Goal: Transaction & Acquisition: Book appointment/travel/reservation

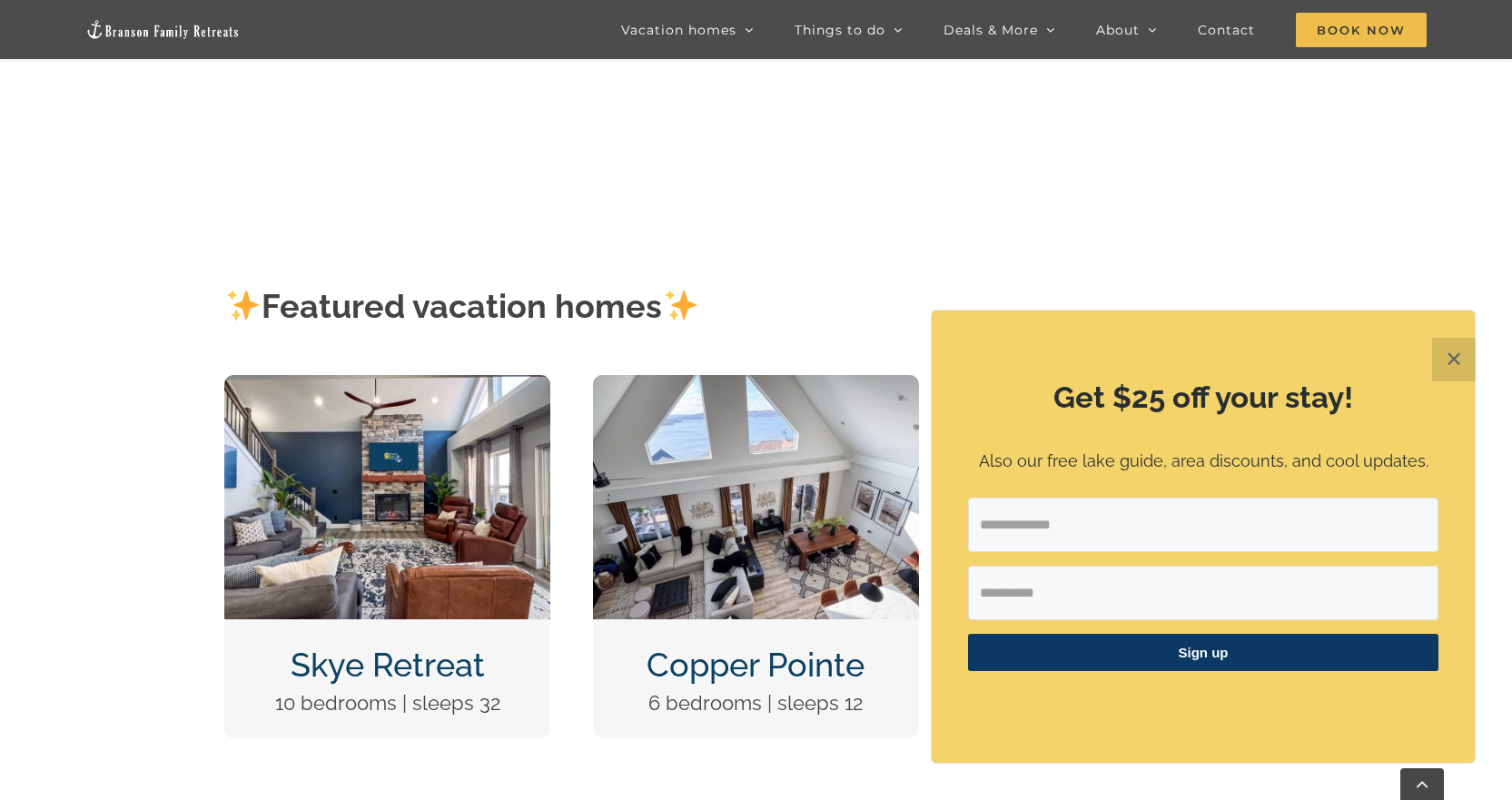
scroll to position [636, 0]
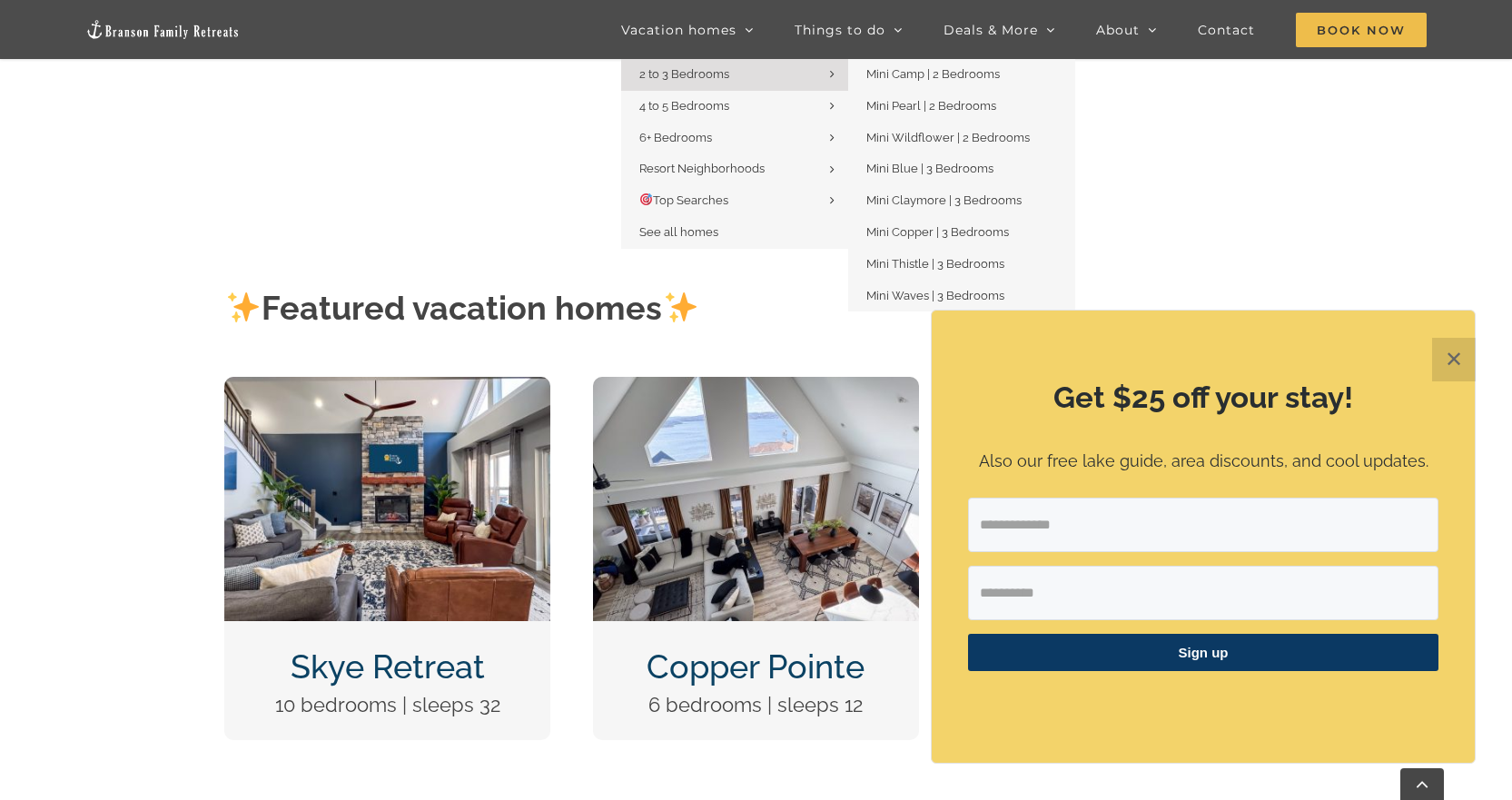
click at [700, 75] on span "2 to 3 Bedrooms" at bounding box center [684, 74] width 90 height 14
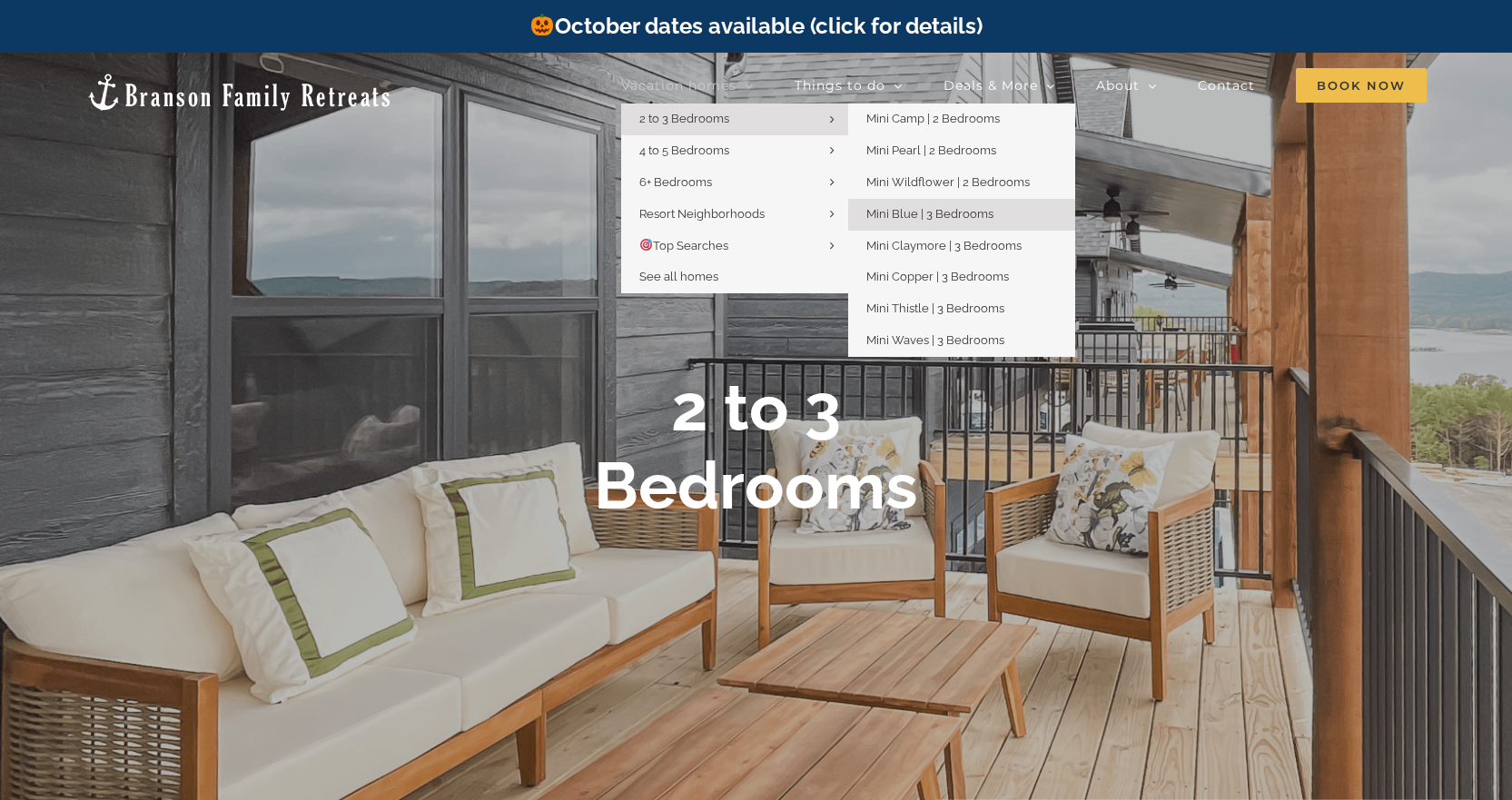
click at [889, 214] on span "Mini Blue | 3 Bedrooms" at bounding box center [930, 214] width 127 height 14
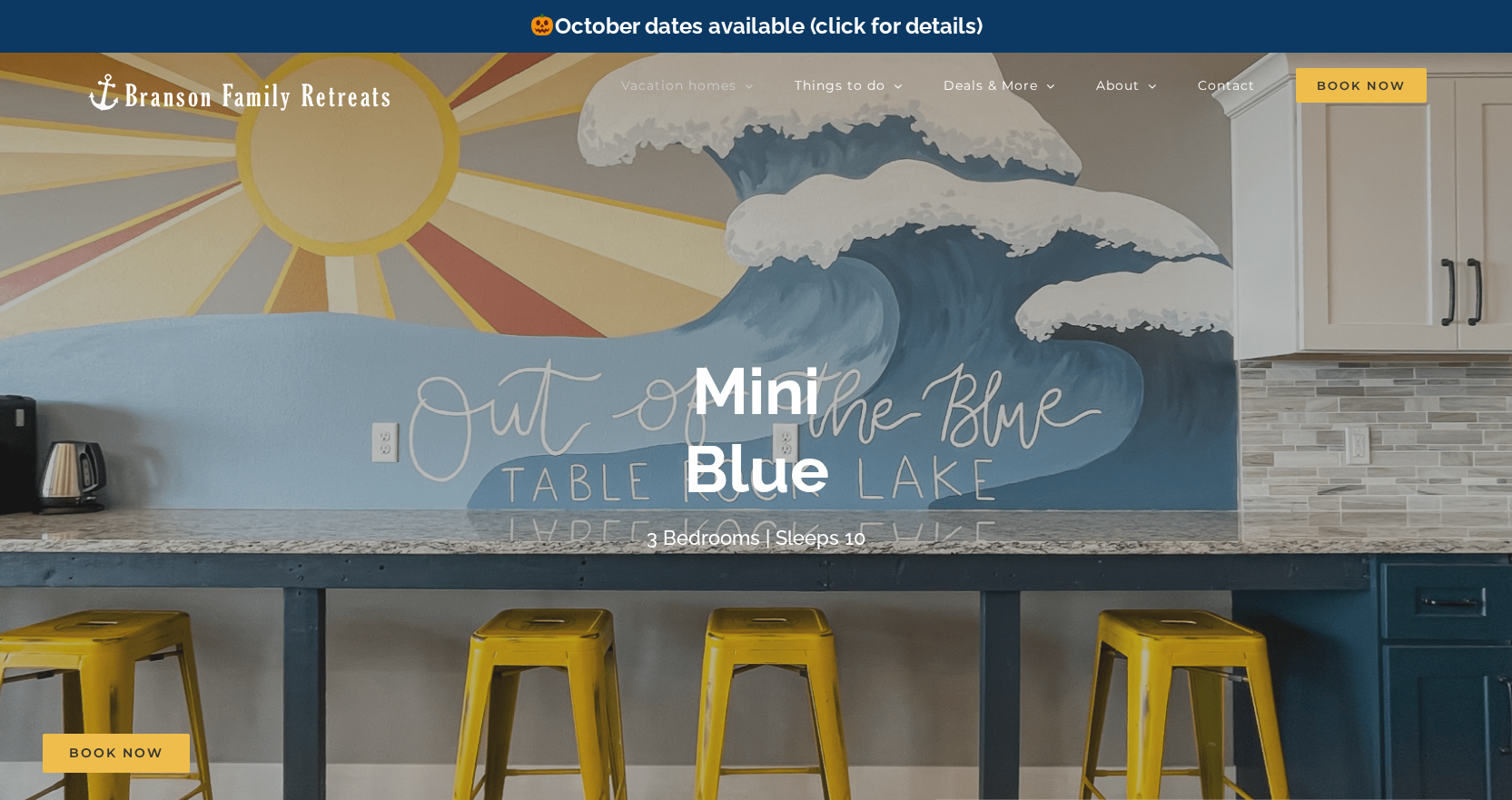
scroll to position [91, 0]
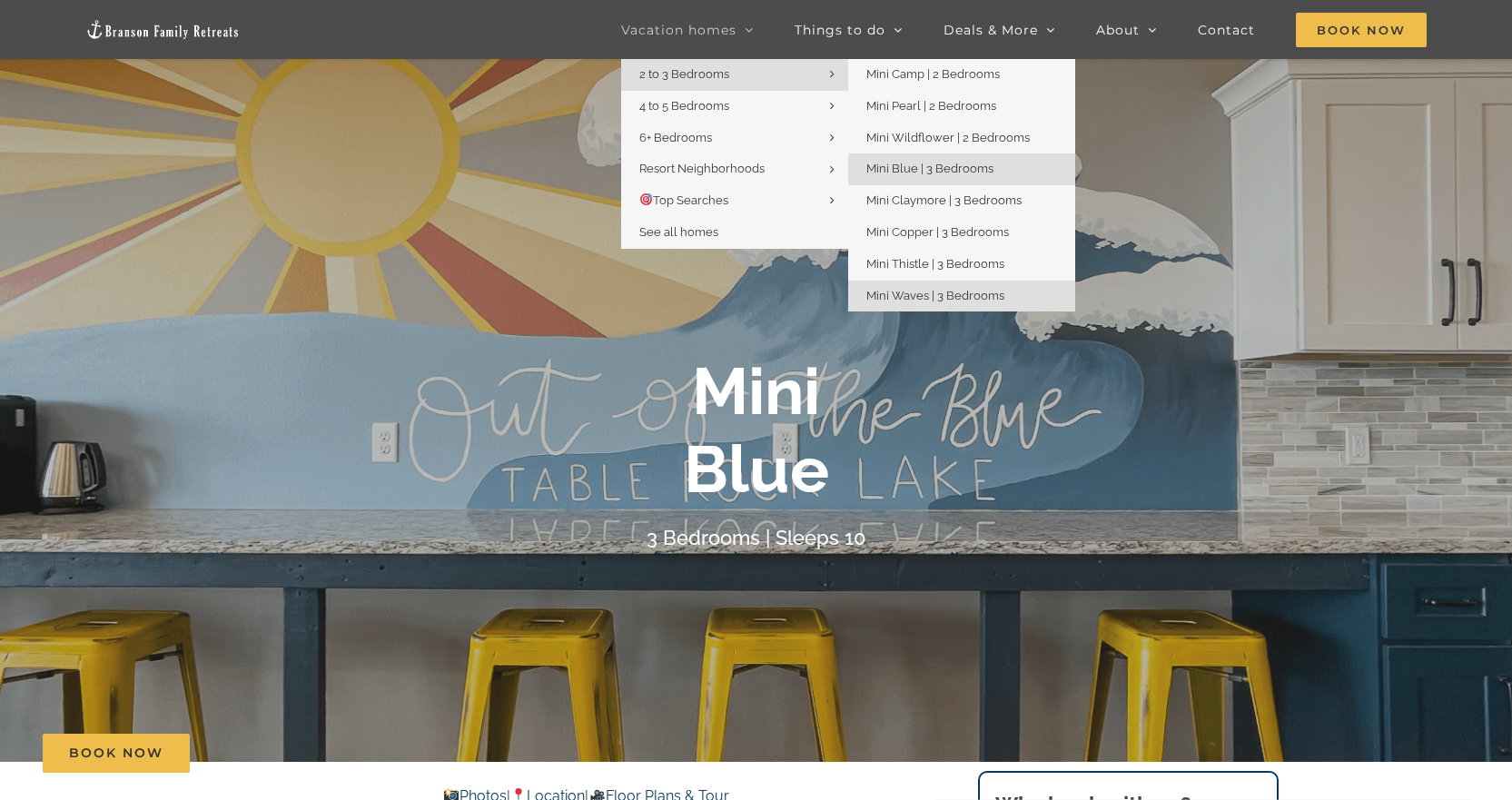
click at [916, 289] on span "Mini Waves | 3 Bedrooms" at bounding box center [935, 296] width 138 height 14
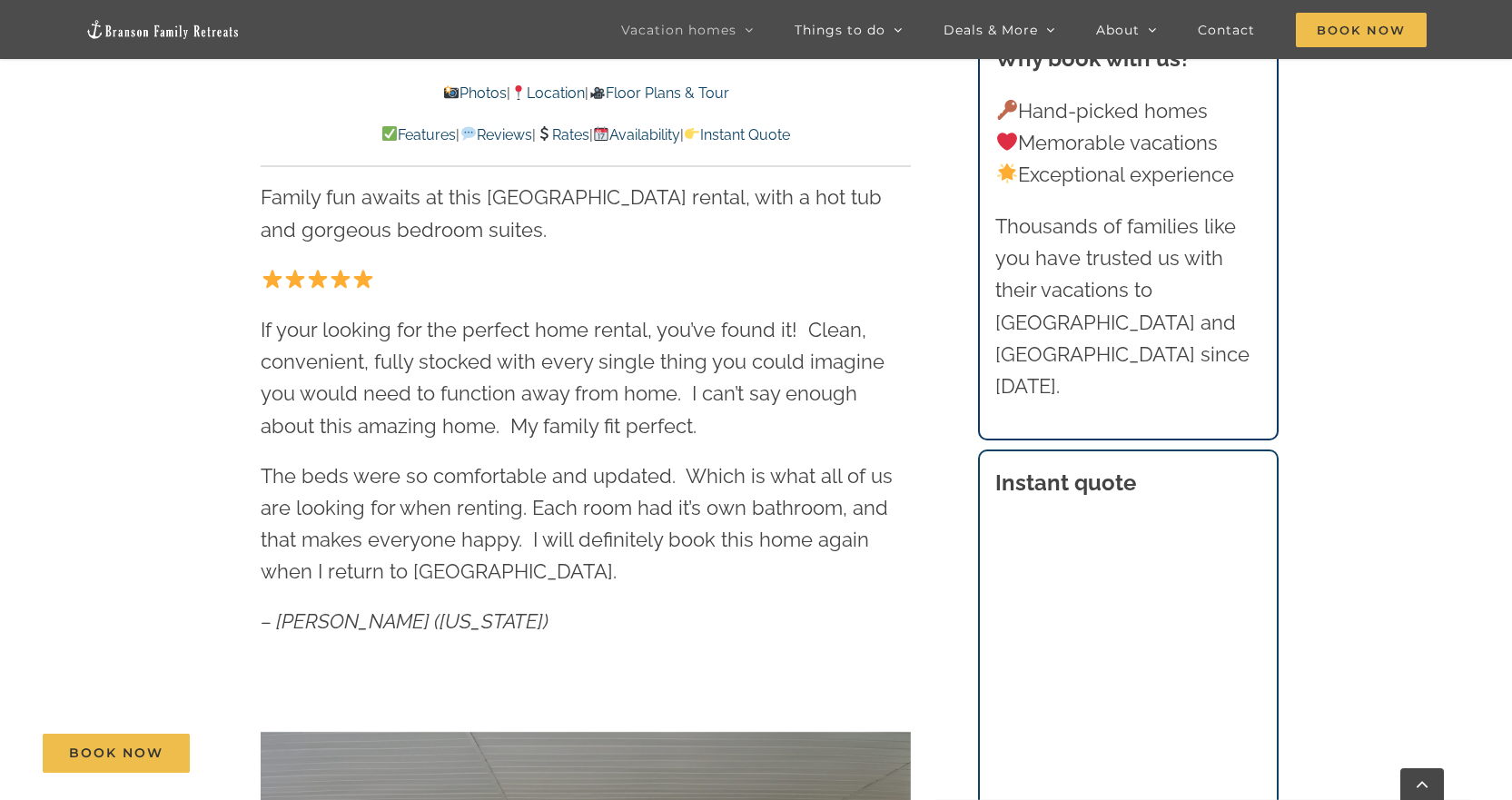
scroll to position [909, 0]
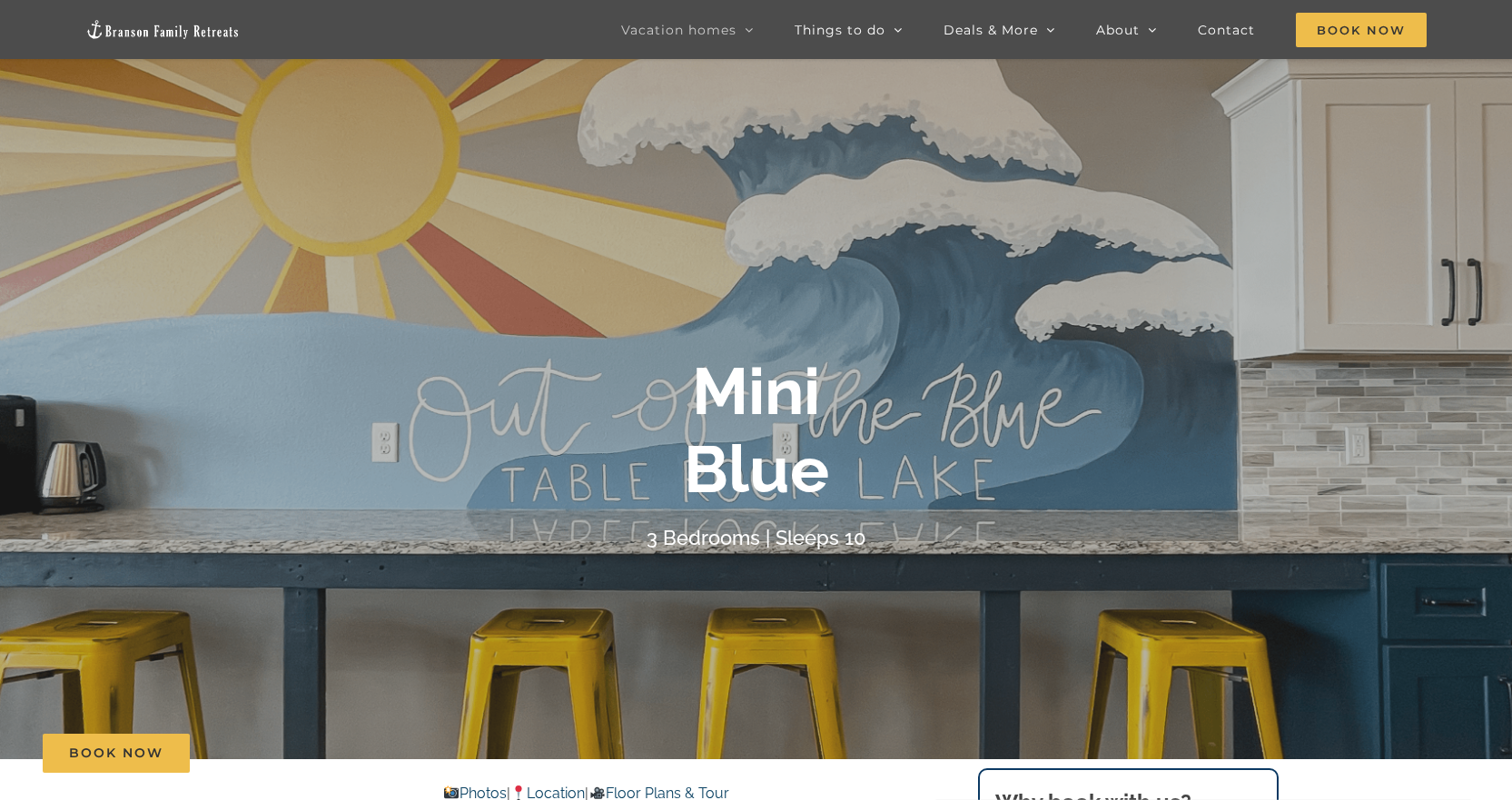
scroll to position [91, 0]
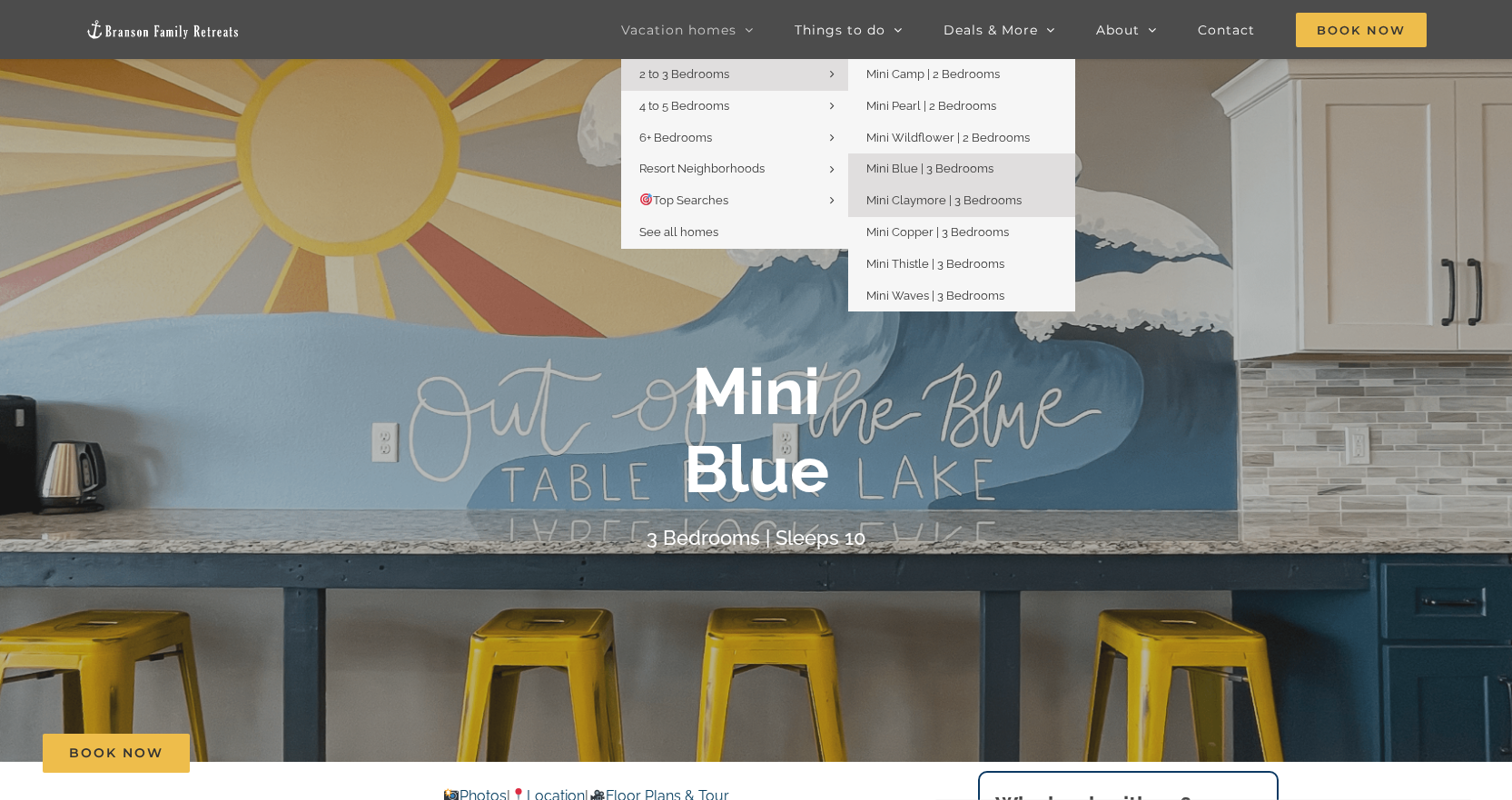
click at [916, 199] on span "Mini Claymore | 3 Bedrooms" at bounding box center [944, 200] width 155 height 14
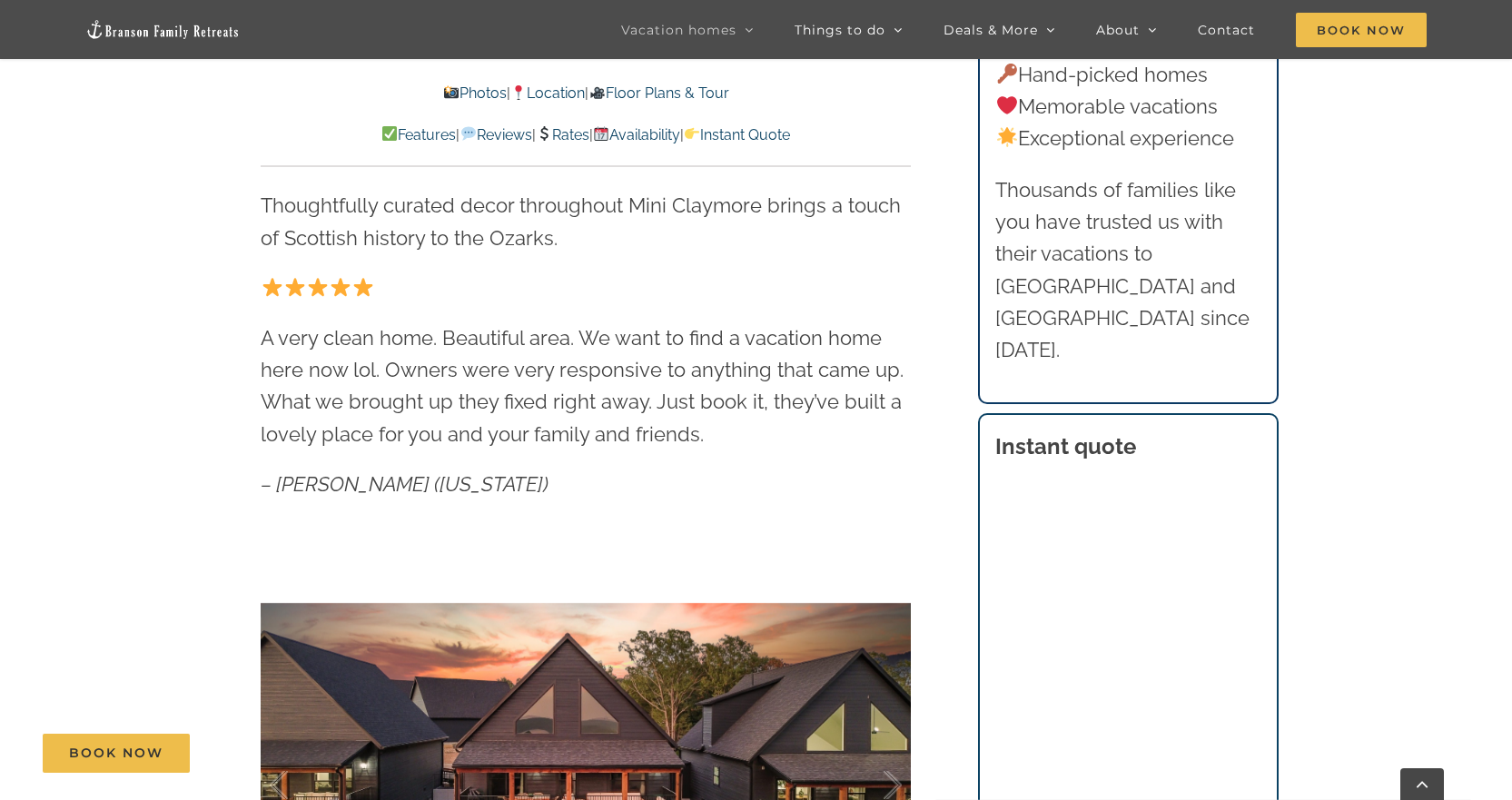
scroll to position [909, 0]
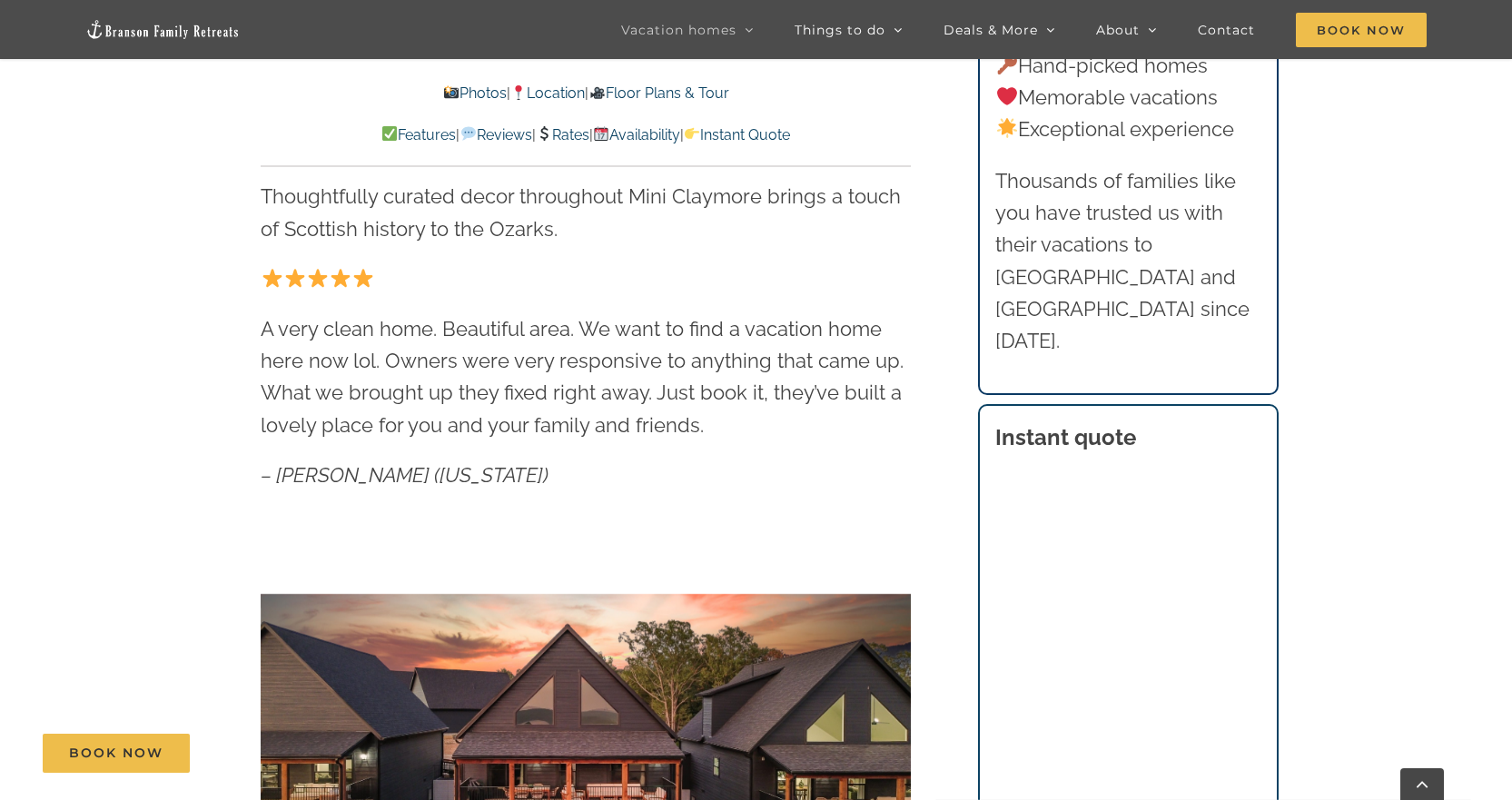
click at [1044, 745] on div "Book Now" at bounding box center [770, 753] width 1454 height 39
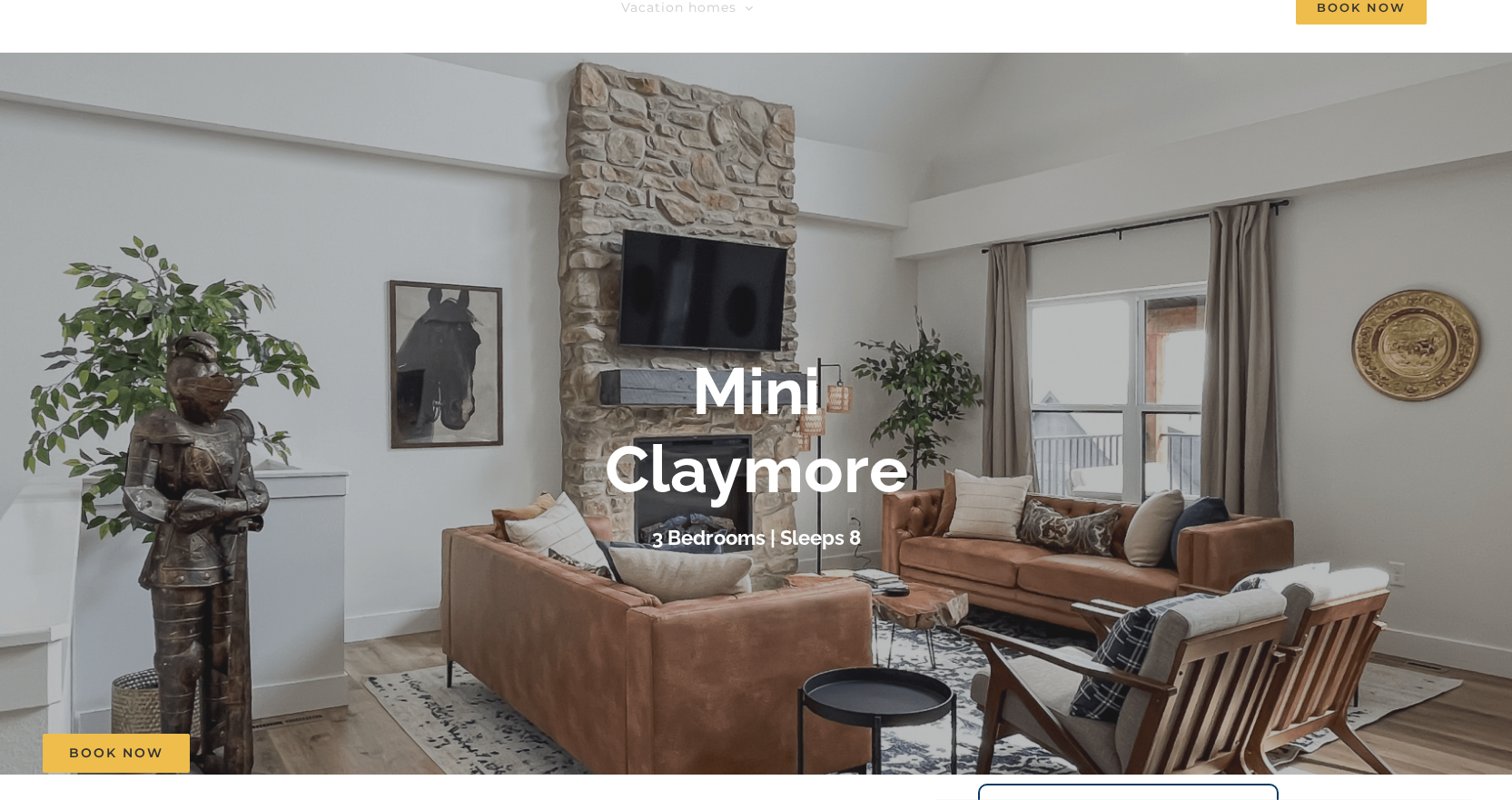
scroll to position [0, 0]
